Goal: Task Accomplishment & Management: Manage account settings

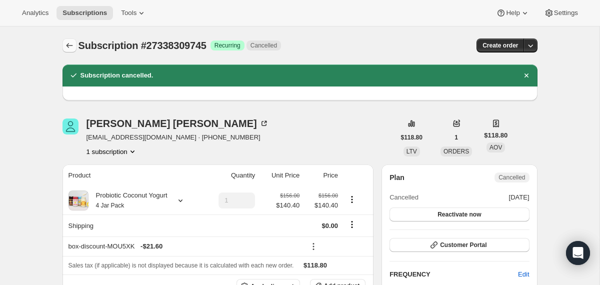
click at [71, 46] on icon "Subscriptions" at bounding box center [69, 45] width 10 height 10
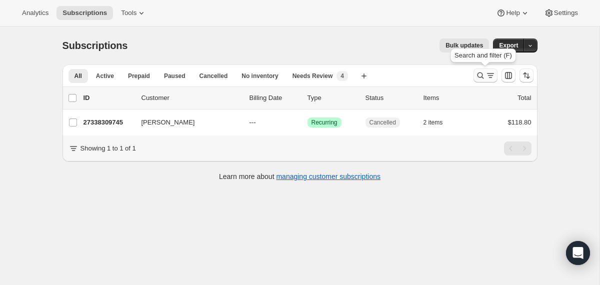
click at [480, 77] on icon "Search and filter results" at bounding box center [480, 75] width 10 height 10
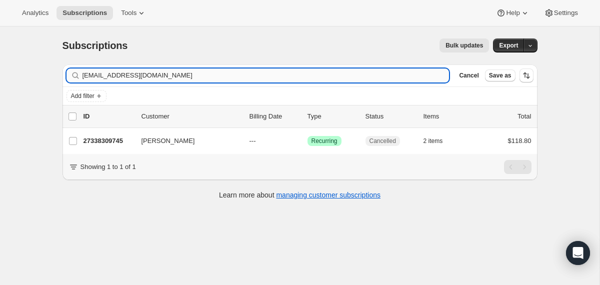
click at [403, 78] on input "[EMAIL_ADDRESS][DOMAIN_NAME]" at bounding box center [265, 75] width 367 height 14
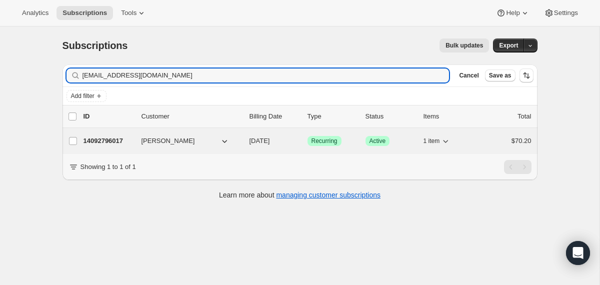
type input "[EMAIL_ADDRESS][DOMAIN_NAME]"
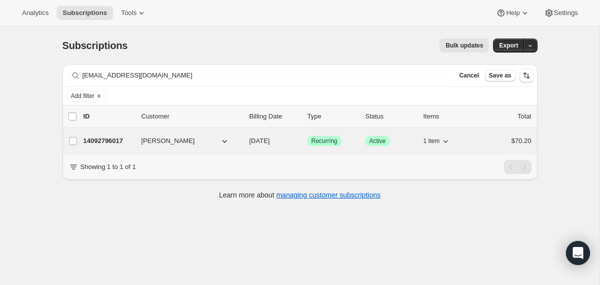
click at [245, 145] on div "14092796017 [PERSON_NAME] [DATE] Success Recurring Success Active 1 item $70.20" at bounding box center [307, 141] width 448 height 14
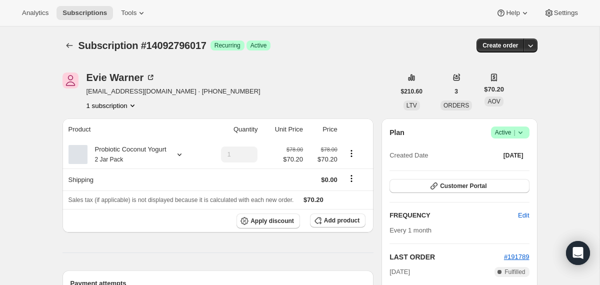
click at [522, 134] on icon at bounding box center [520, 132] width 10 height 10
click at [504, 168] on span "Cancel subscription" at bounding box center [506, 168] width 56 height 7
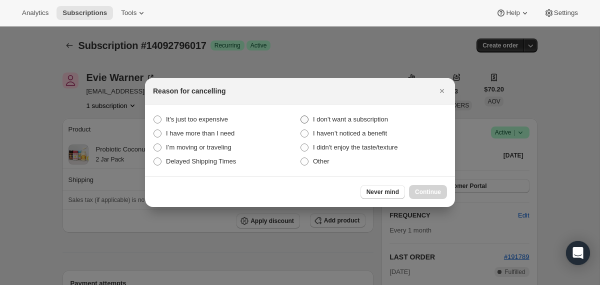
click at [367, 115] on span "I don't want a subscription" at bounding box center [350, 119] width 75 height 10
click at [301, 115] on subscription "I don't want a subscription" at bounding box center [300, 115] width 0 height 0
radio subscription "true"
click at [413, 188] on button "Continue" at bounding box center [428, 192] width 38 height 14
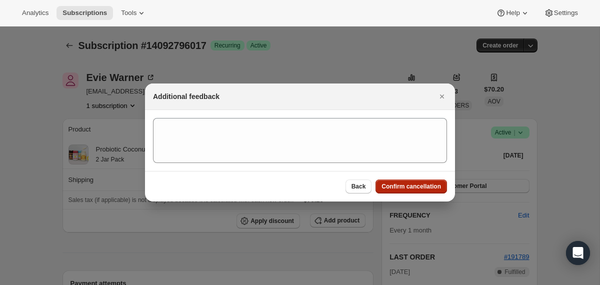
click at [413, 188] on span "Confirm cancellation" at bounding box center [410, 186] width 59 height 8
